Goal: Transaction & Acquisition: Download file/media

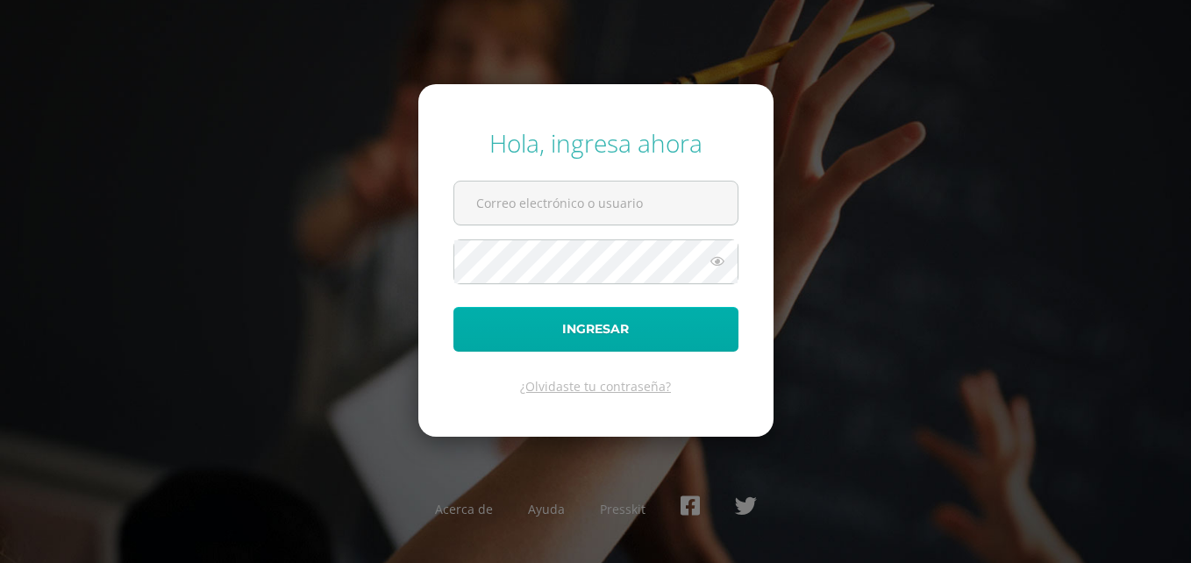
type input "[EMAIL_ADDRESS][DOMAIN_NAME]"
click at [498, 311] on button "Ingresar" at bounding box center [595, 329] width 285 height 45
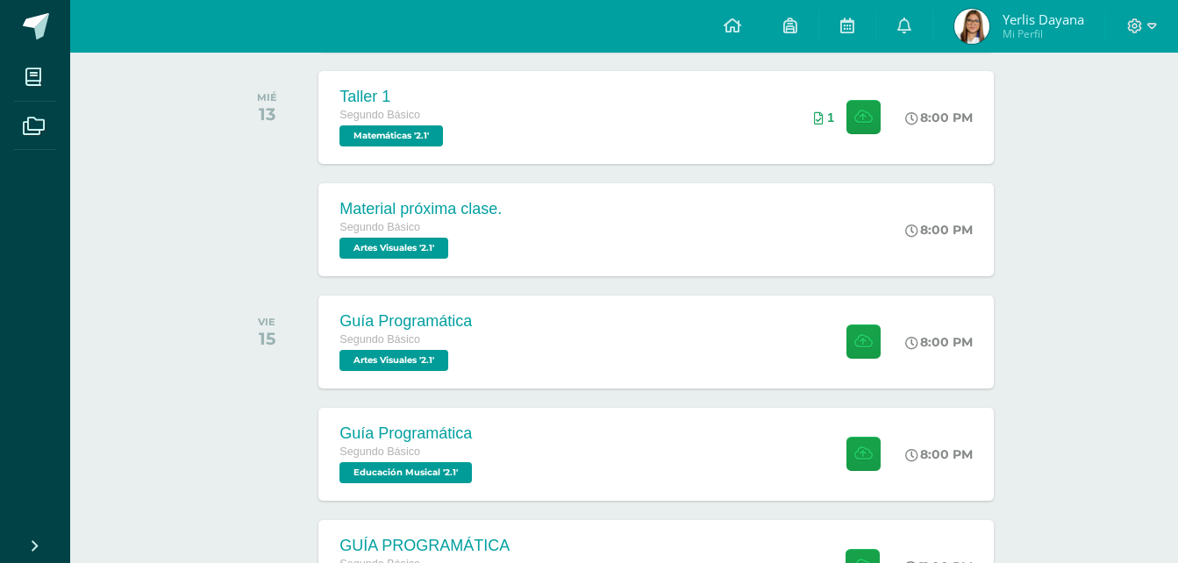
scroll to position [948, 0]
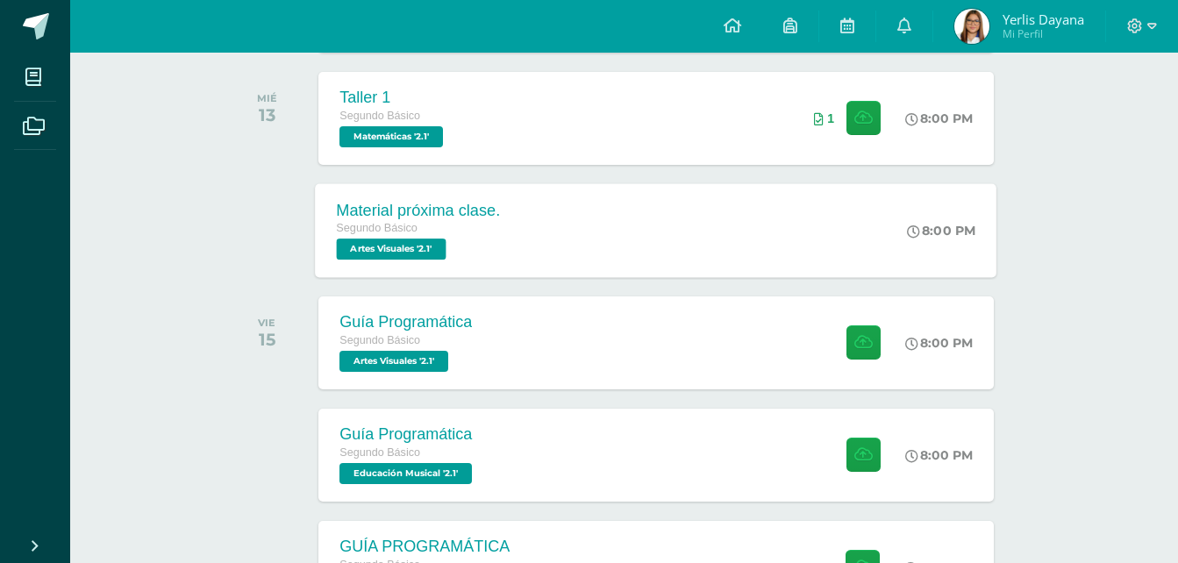
click at [672, 237] on div "Material próxima clase. Segundo Básico Artes Visuales '2.1' 8:00 PM Material pr…" at bounding box center [656, 230] width 681 height 94
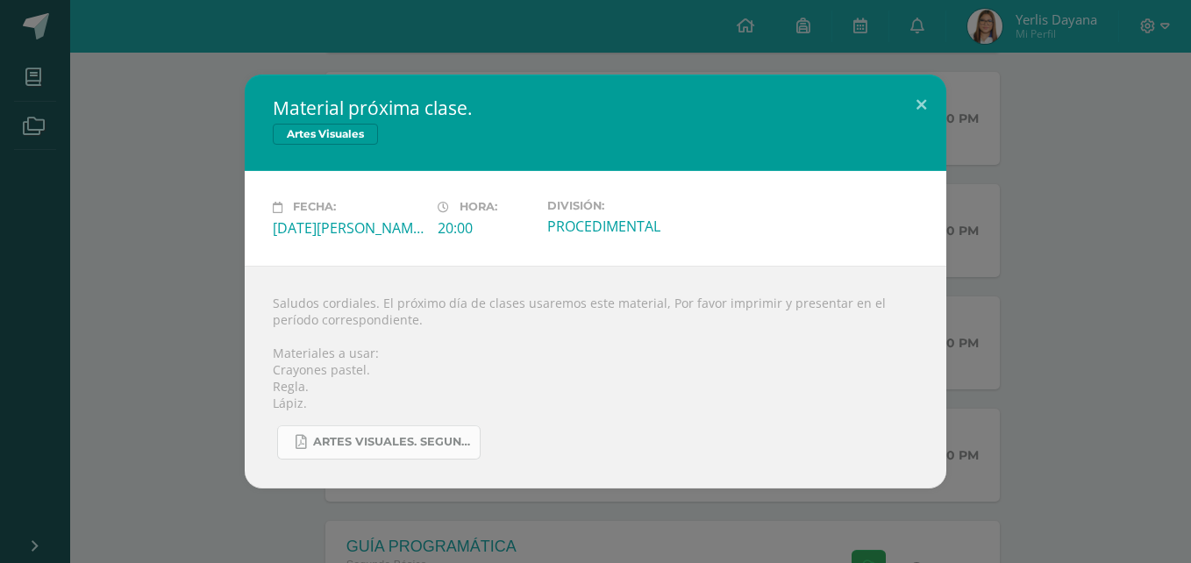
click at [432, 441] on span "Artes visuales. Segundo Básico..pdf" at bounding box center [392, 442] width 158 height 14
click at [918, 103] on button at bounding box center [921, 105] width 50 height 60
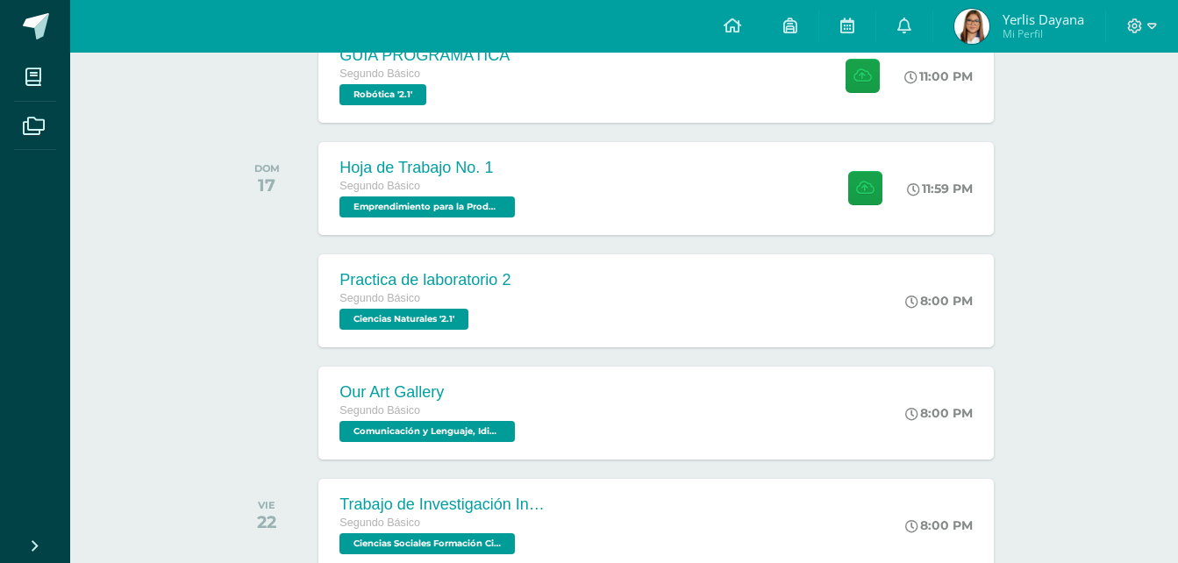
scroll to position [1440, 0]
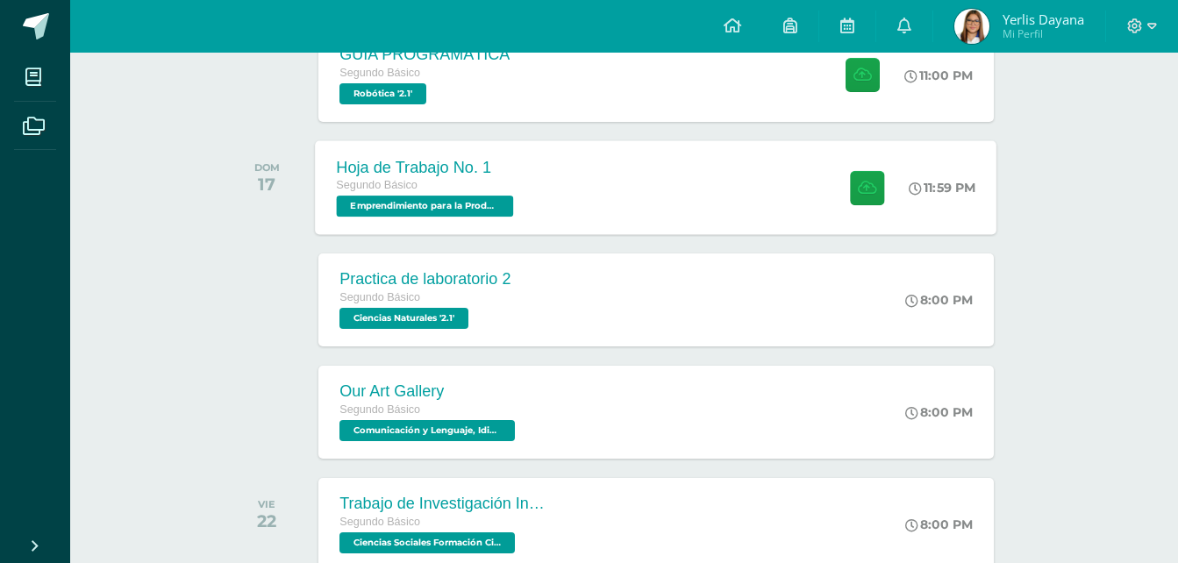
click at [641, 196] on div "Hoja de Trabajo No. 1 Segundo Básico Emprendimiento para la Productividad '2.1'…" at bounding box center [656, 187] width 681 height 94
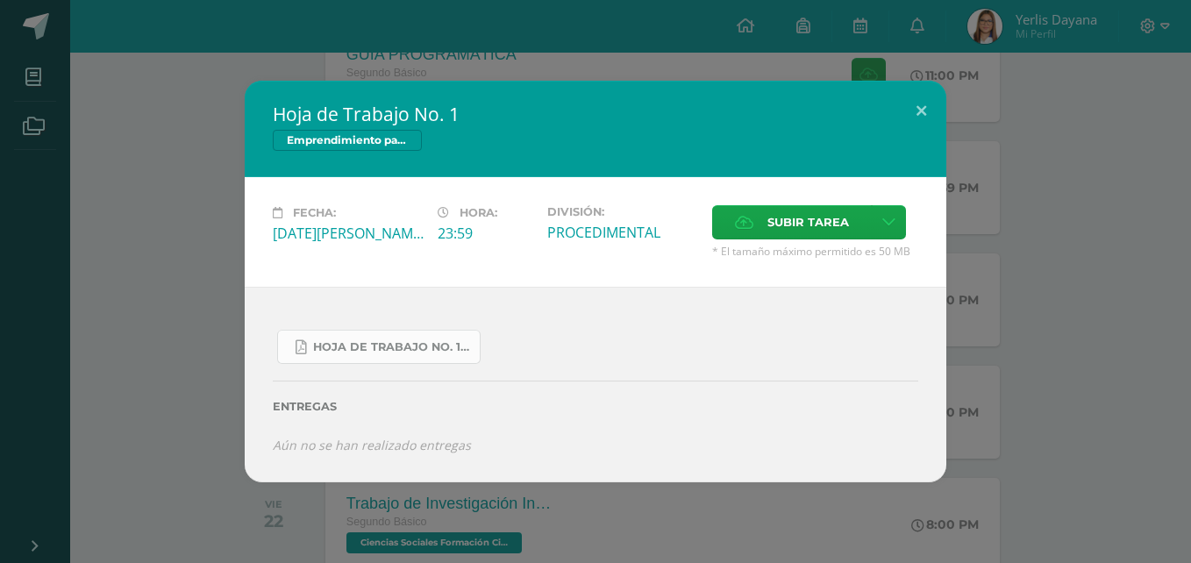
click at [397, 346] on span "Hoja de Trabajo No. 1.pdf" at bounding box center [392, 347] width 158 height 14
click at [921, 100] on button at bounding box center [921, 111] width 50 height 60
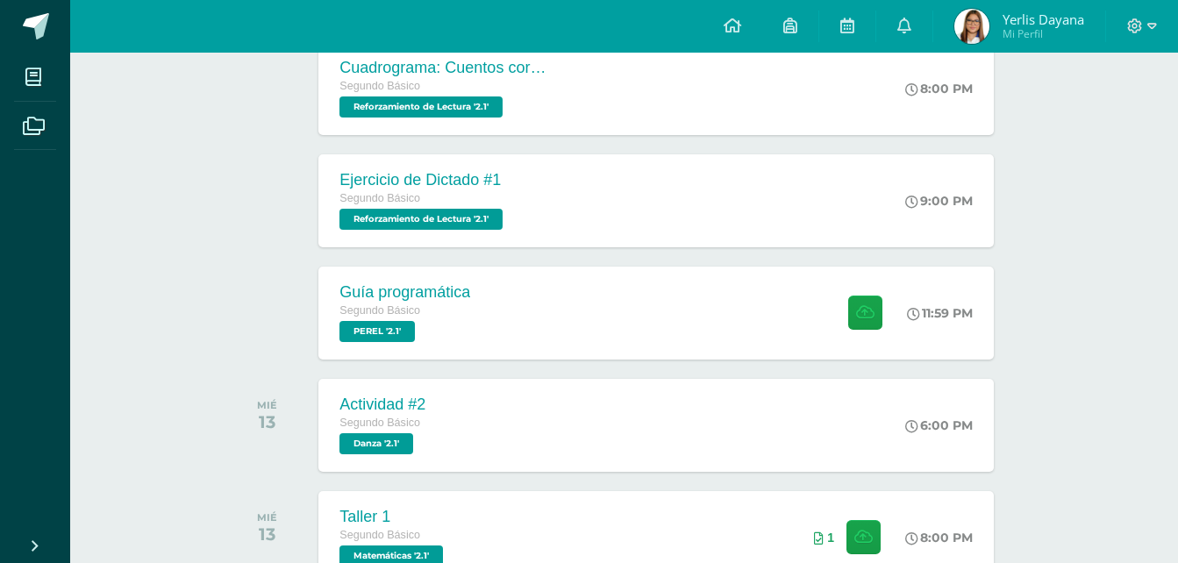
scroll to position [0, 0]
